Goal: Task Accomplishment & Management: Complete application form

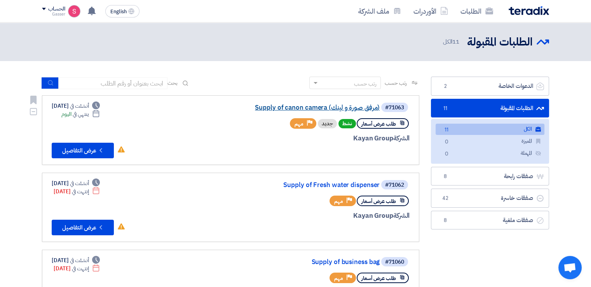
click at [348, 108] on link "Supply of canon camera (مرفق صورة و لينك)" at bounding box center [301, 107] width 155 height 7
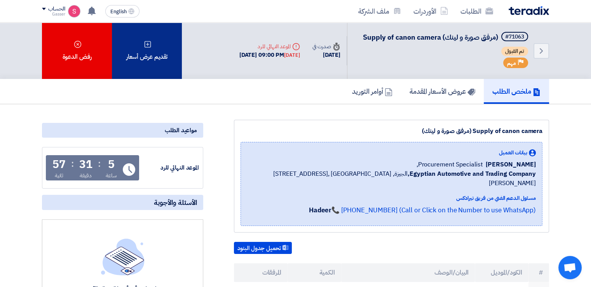
click at [155, 38] on div "تقديم عرض أسعار" at bounding box center [147, 51] width 70 height 56
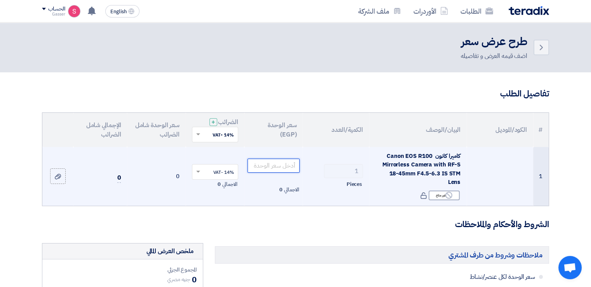
click at [267, 163] on input "number" at bounding box center [274, 166] width 52 height 14
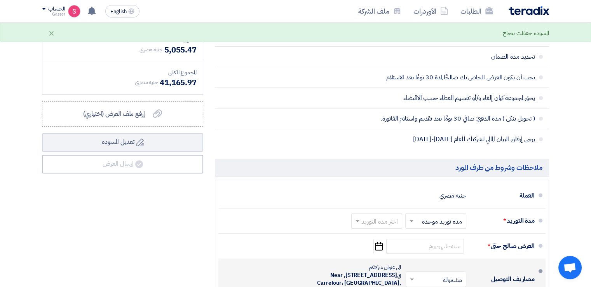
scroll to position [350, 0]
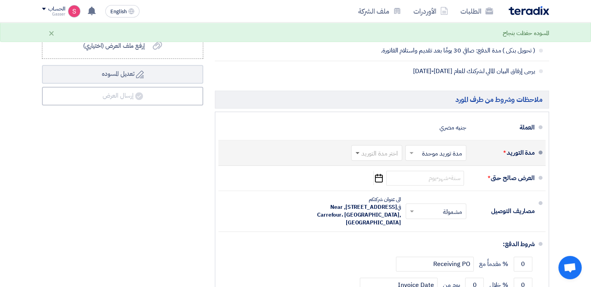
type input "36110.50"
click at [357, 152] on span at bounding box center [358, 153] width 4 height 3
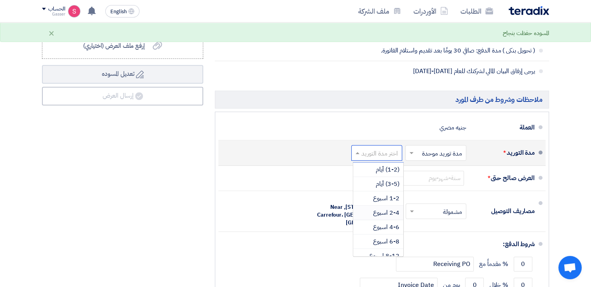
click at [395, 208] on span "2-4 اسبوع" at bounding box center [386, 212] width 26 height 9
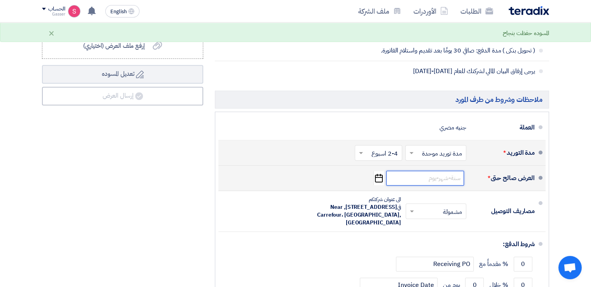
click at [439, 171] on input at bounding box center [425, 178] width 78 height 15
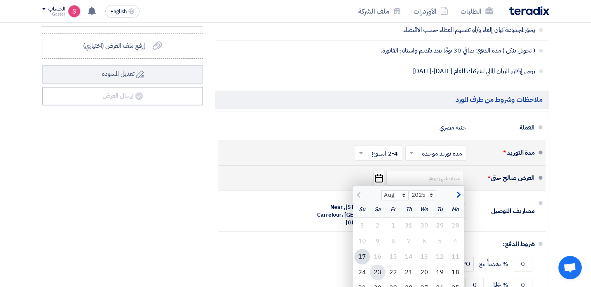
click at [373, 264] on div "23" at bounding box center [378, 272] width 16 height 16
type input "[DATE]"
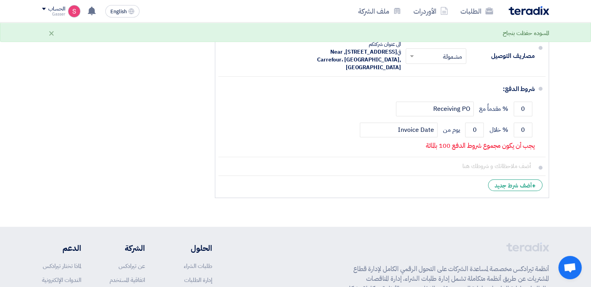
scroll to position [505, 0]
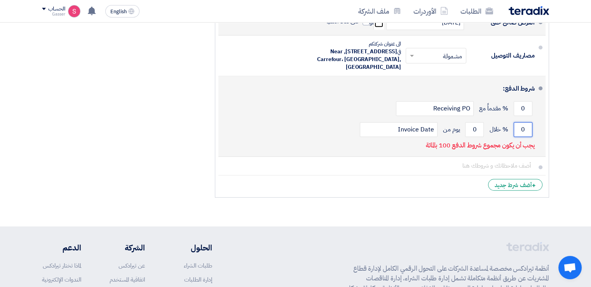
drag, startPoint x: 523, startPoint y: 119, endPoint x: 518, endPoint y: 119, distance: 5.8
click at [520, 122] on input "0" at bounding box center [523, 129] width 19 height 15
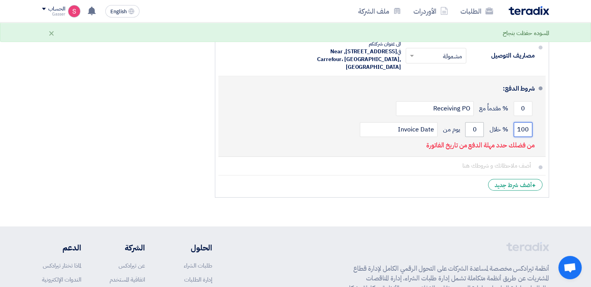
type input "100"
click at [472, 122] on input "0" at bounding box center [474, 129] width 19 height 15
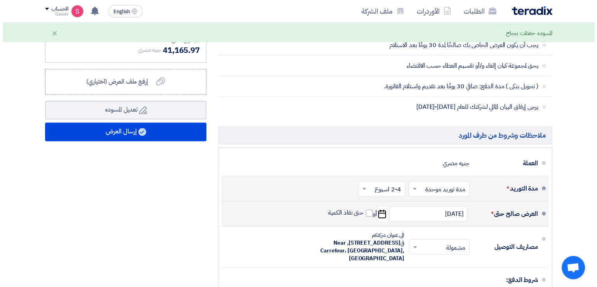
scroll to position [311, 0]
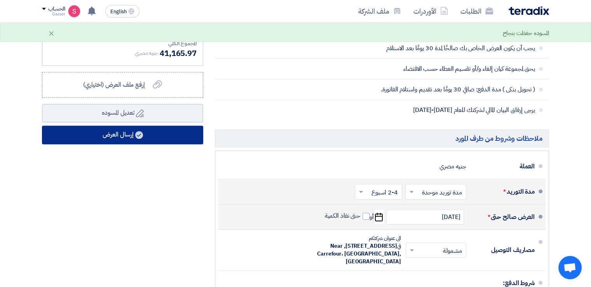
type input "30"
click at [88, 126] on button "إرسال العرض" at bounding box center [122, 135] width 161 height 19
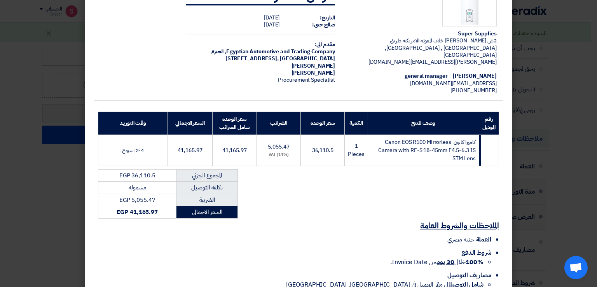
scroll to position [74, 0]
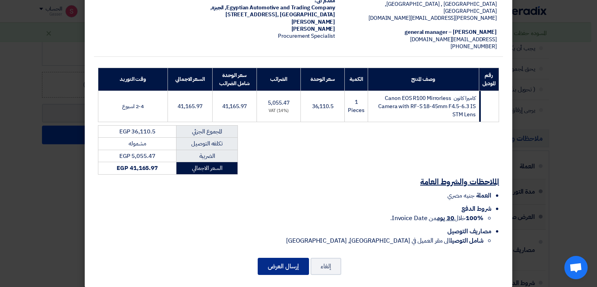
click at [288, 262] on button "إرسال العرض" at bounding box center [283, 266] width 51 height 17
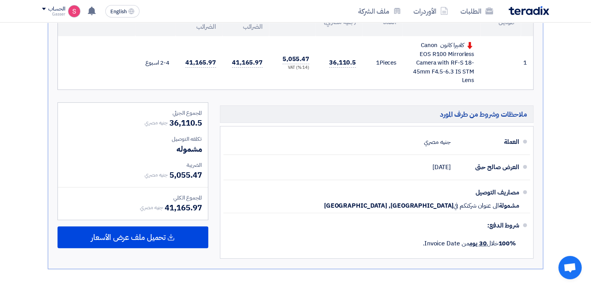
scroll to position [272, 0]
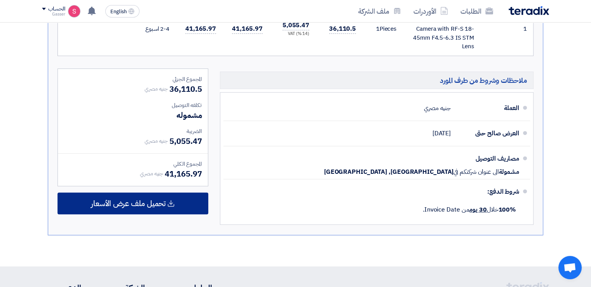
click at [155, 204] on span "تحميل ملف عرض الأسعار" at bounding box center [128, 203] width 75 height 7
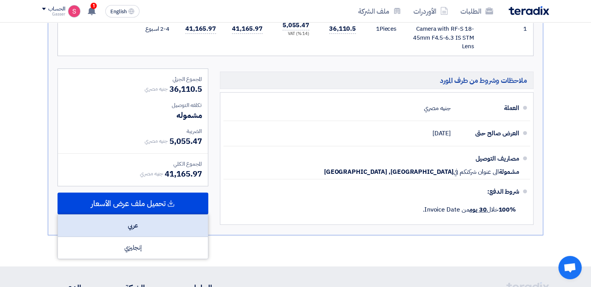
click at [153, 221] on div "عربي" at bounding box center [133, 225] width 150 height 22
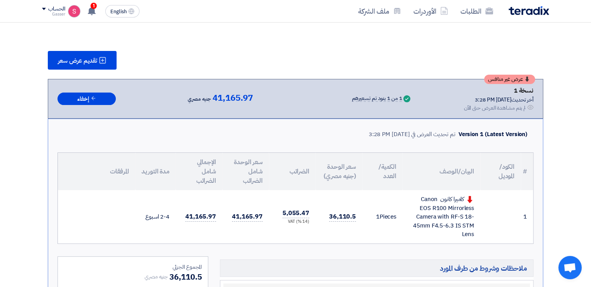
scroll to position [0, 0]
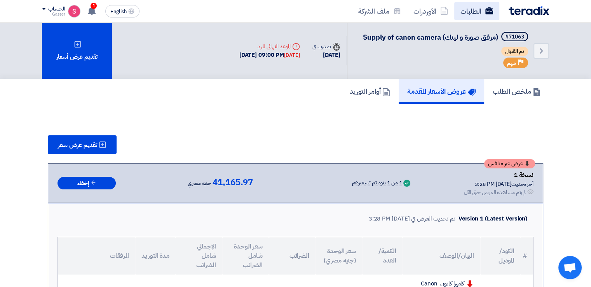
click at [476, 17] on link "الطلبات" at bounding box center [476, 11] width 45 height 18
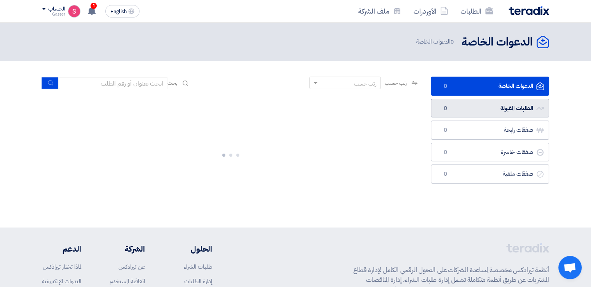
click at [475, 108] on link "الطلبات المقبولة الطلبات المقبولة 0" at bounding box center [490, 108] width 118 height 19
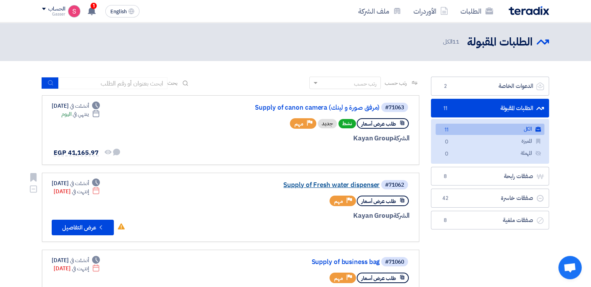
click at [353, 183] on link "Supply of Fresh water dispenser" at bounding box center [301, 184] width 155 height 7
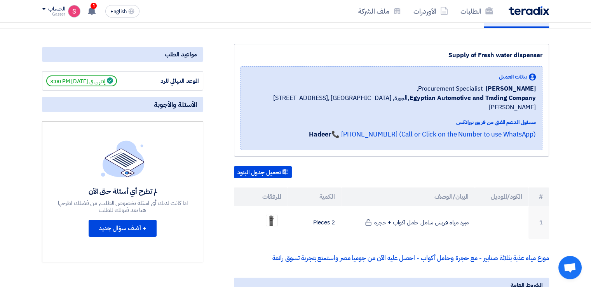
scroll to position [78, 0]
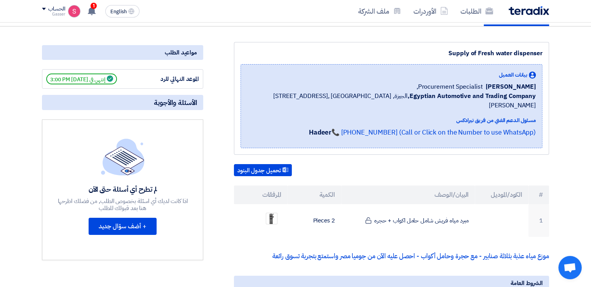
click at [103, 78] on span "إنتهي في [DATE] 3:00 PM" at bounding box center [81, 78] width 71 height 11
click at [110, 78] on span "إنتهي في [DATE] 3:00 PM" at bounding box center [81, 78] width 71 height 11
click at [113, 78] on icon at bounding box center [110, 78] width 6 height 6
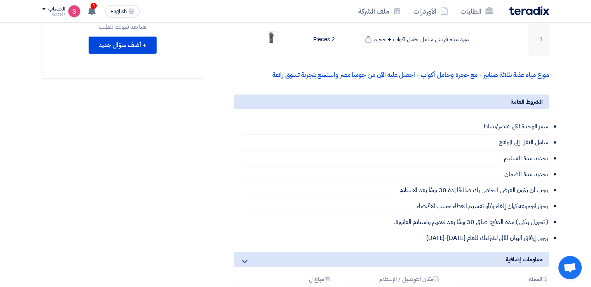
scroll to position [272, 0]
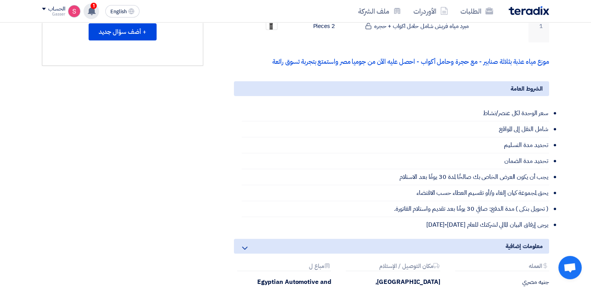
click at [90, 7] on icon at bounding box center [91, 11] width 9 height 9
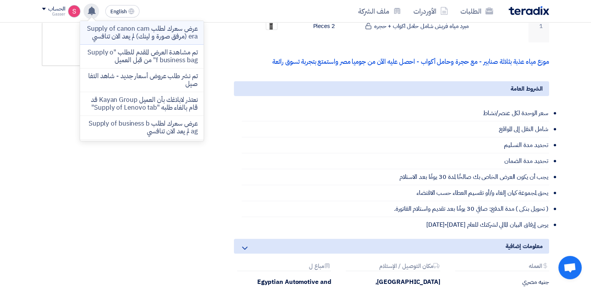
click at [185, 38] on p "عرض سعرك لطلب Supply of canon camera (مرفق صورة و لينك) لم يعد الان تنافسي" at bounding box center [141, 33] width 111 height 16
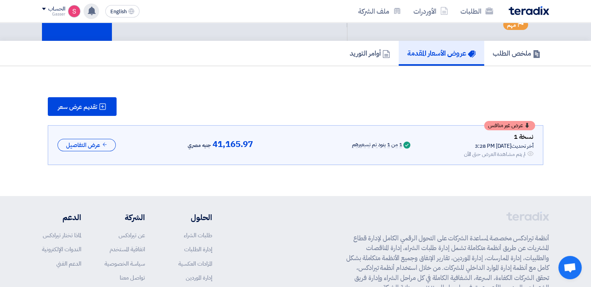
scroll to position [0, 0]
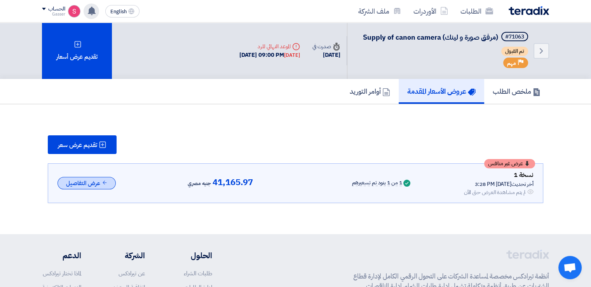
click at [80, 184] on button "عرض التفاصيل" at bounding box center [87, 183] width 58 height 13
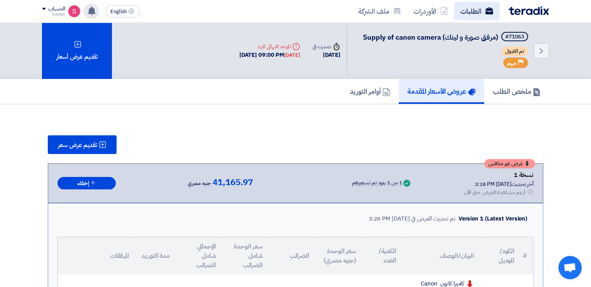
click at [462, 12] on link "الطلبات" at bounding box center [476, 11] width 45 height 18
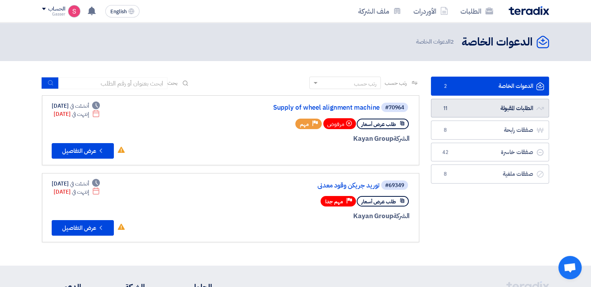
click at [473, 107] on link "الطلبات المقبولة الطلبات المقبولة 11" at bounding box center [490, 108] width 118 height 19
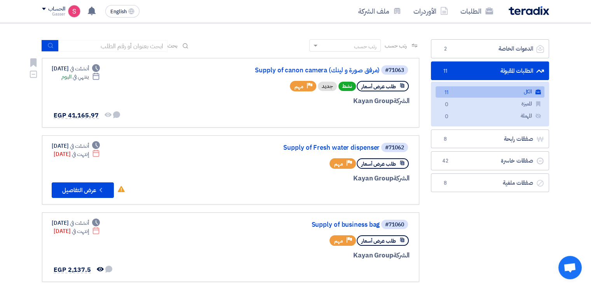
scroll to position [39, 0]
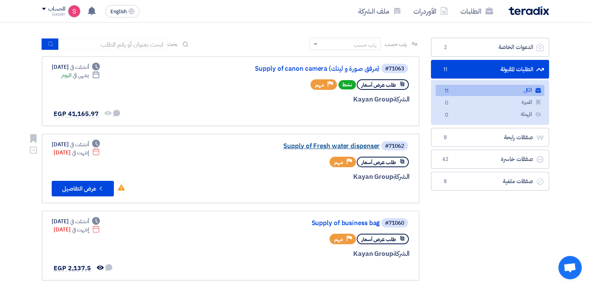
click at [312, 143] on link "Supply of Fresh water dispenser" at bounding box center [301, 146] width 155 height 7
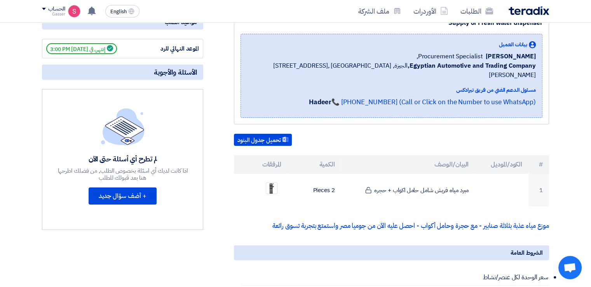
scroll to position [194, 0]
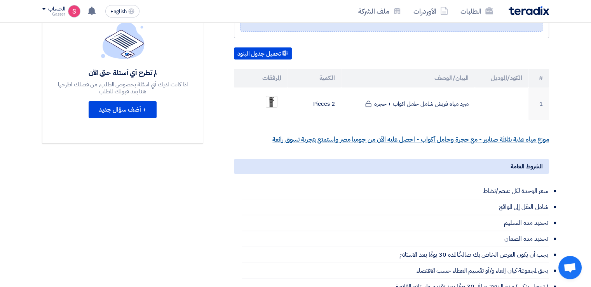
click at [396, 134] on link "موزع مياه عذبة بثلاثة صنابير - مع حجرة وحامل أكواب - احصل عليه الآن من جوميا مص…" at bounding box center [410, 139] width 277 height 10
